Goal: Information Seeking & Learning: Learn about a topic

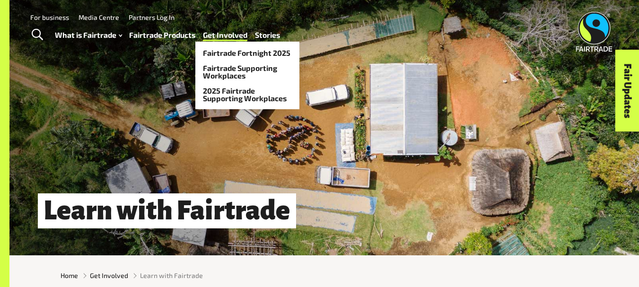
click at [219, 41] on link "Get Involved" at bounding box center [225, 35] width 44 height 14
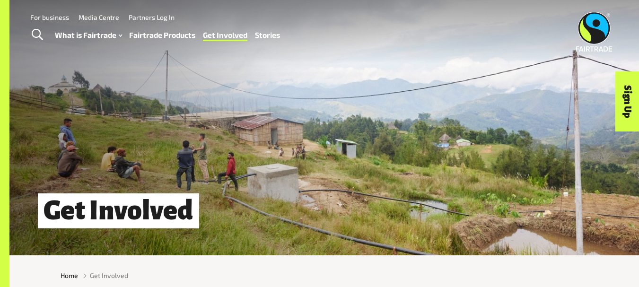
click at [542, 136] on div "Get Involved" at bounding box center [323, 127] width 629 height 255
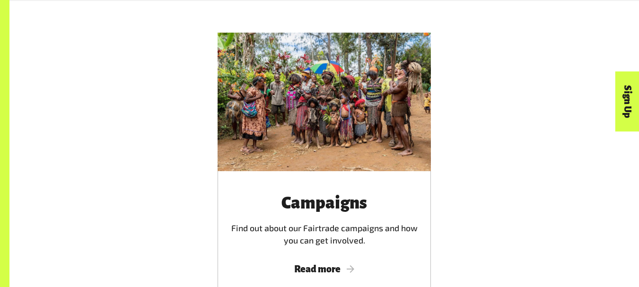
scroll to position [1703, 0]
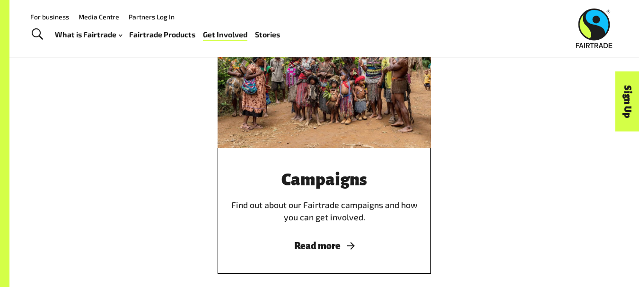
click at [341, 249] on span "Read more" at bounding box center [324, 246] width 190 height 10
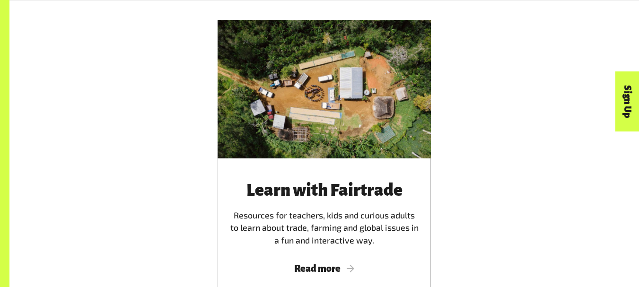
scroll to position [1229, 0]
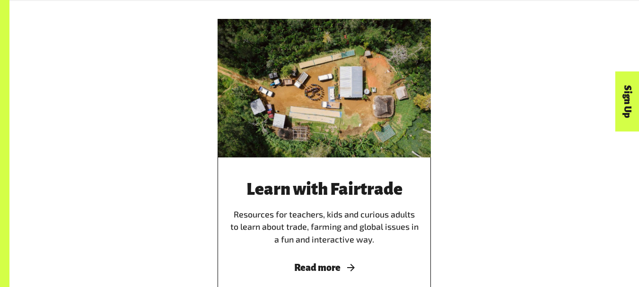
drag, startPoint x: 318, startPoint y: 260, endPoint x: 295, endPoint y: 269, distance: 24.8
drag, startPoint x: 295, startPoint y: 269, endPoint x: 521, endPoint y: 202, distance: 235.6
click at [521, 202] on div "Learn with Fairtrade Resources for teachers, kids and curious adults to learn a…" at bounding box center [324, 169] width 539 height 300
click at [348, 269] on span "Read more" at bounding box center [324, 267] width 190 height 10
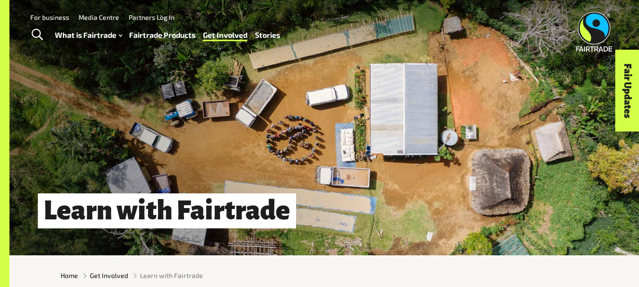
click at [274, 33] on link "Stories" at bounding box center [267, 35] width 25 height 14
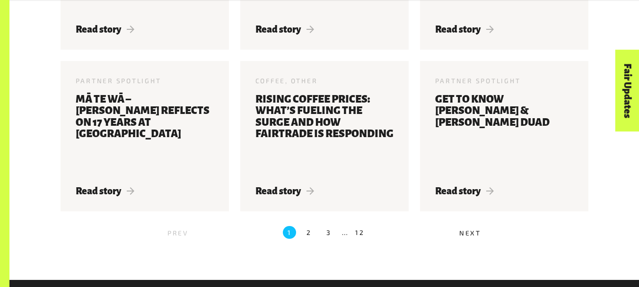
scroll to position [1111, 0]
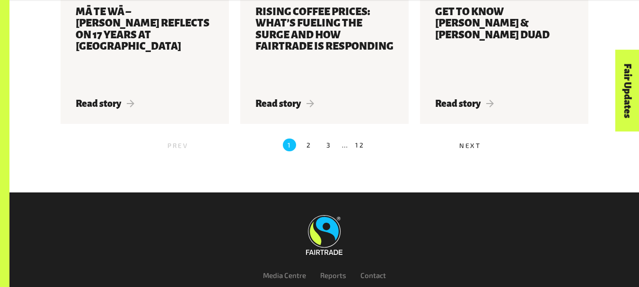
click at [305, 147] on label "2" at bounding box center [309, 144] width 13 height 13
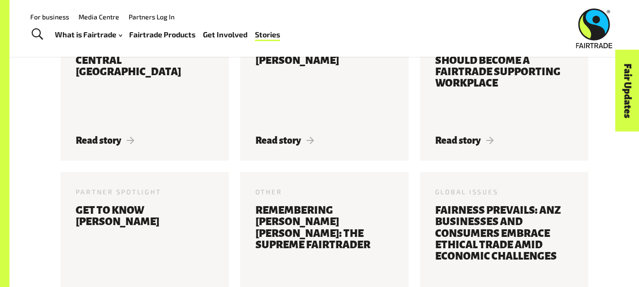
scroll to position [298, 0]
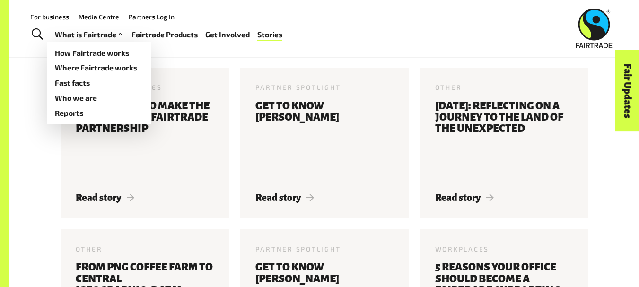
click at [93, 35] on link "What is Fairtrade" at bounding box center [89, 35] width 69 height 14
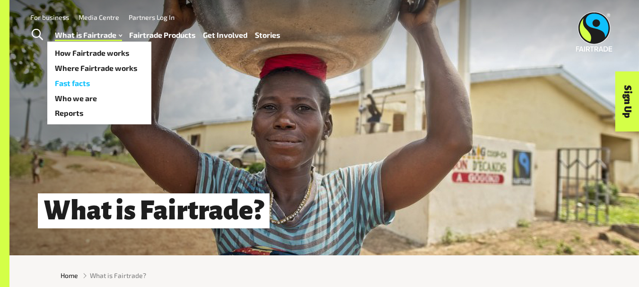
click at [88, 84] on link "Fast facts" at bounding box center [99, 83] width 104 height 15
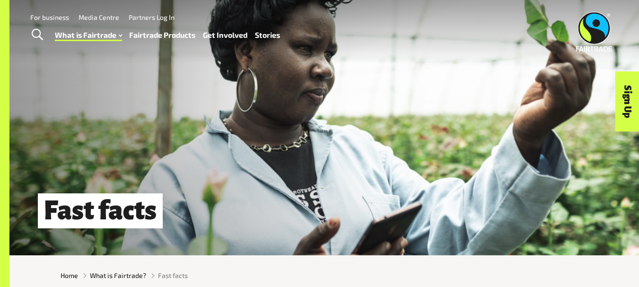
click at [228, 225] on div "Fast facts" at bounding box center [323, 211] width 629 height 32
